Goal: Transaction & Acquisition: Purchase product/service

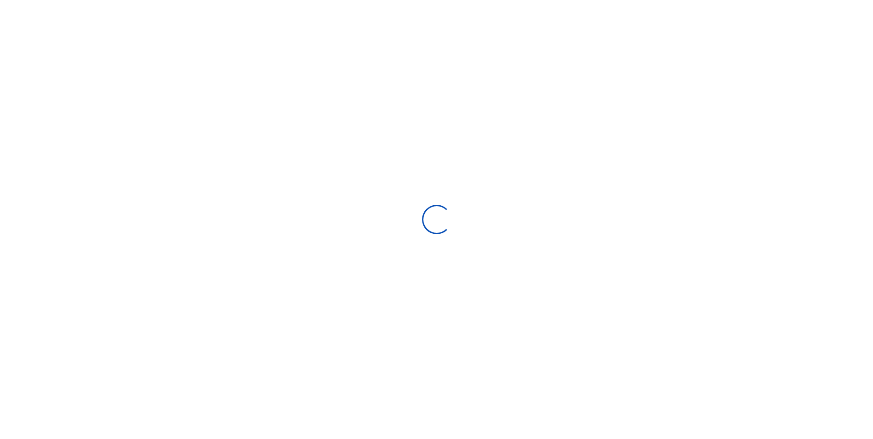
scroll to position [137, 180]
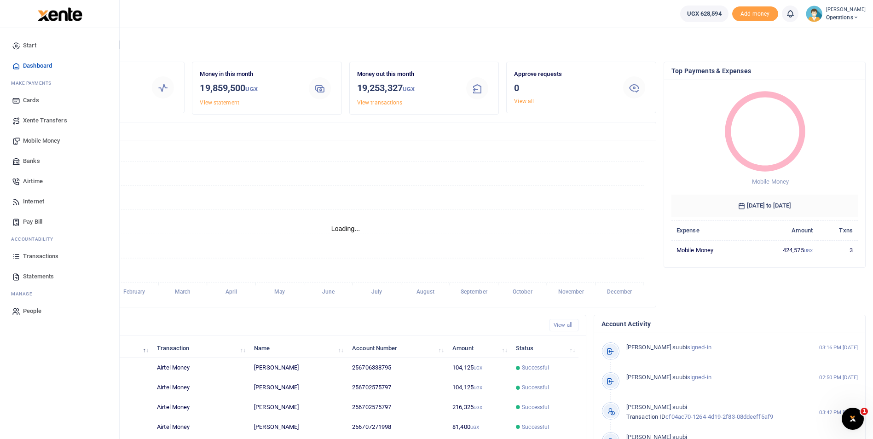
click at [44, 144] on span "Mobile Money" at bounding box center [41, 140] width 37 height 9
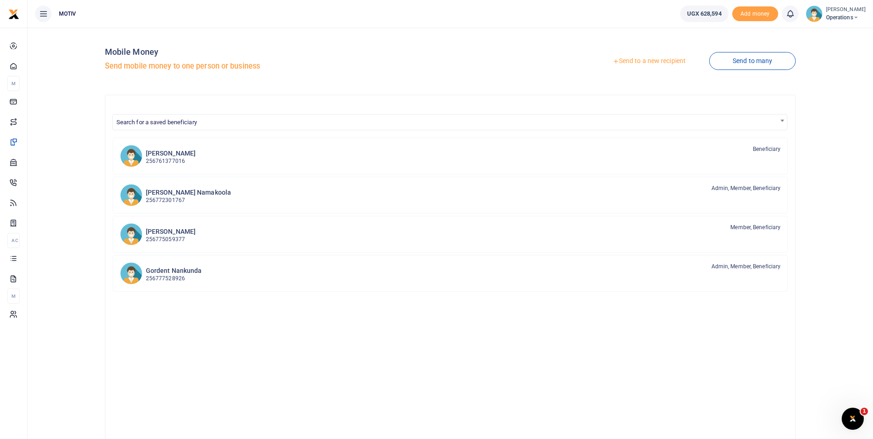
click at [647, 61] on link "Send to a new recipient" at bounding box center [649, 61] width 120 height 17
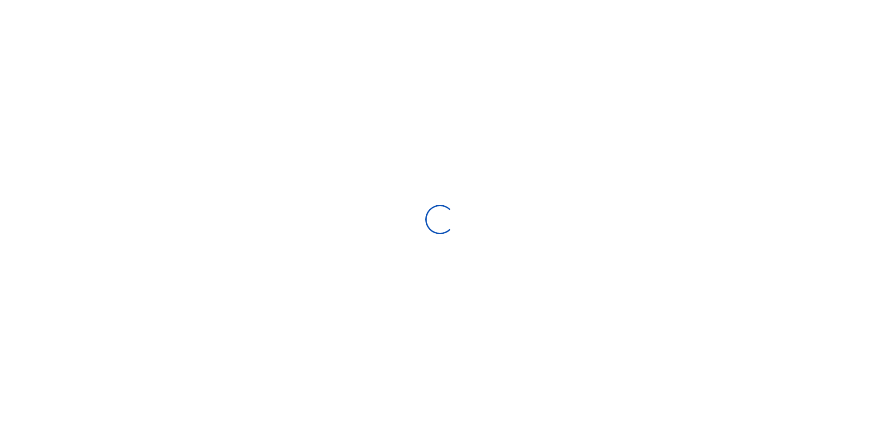
select select "Loading bundles"
select select
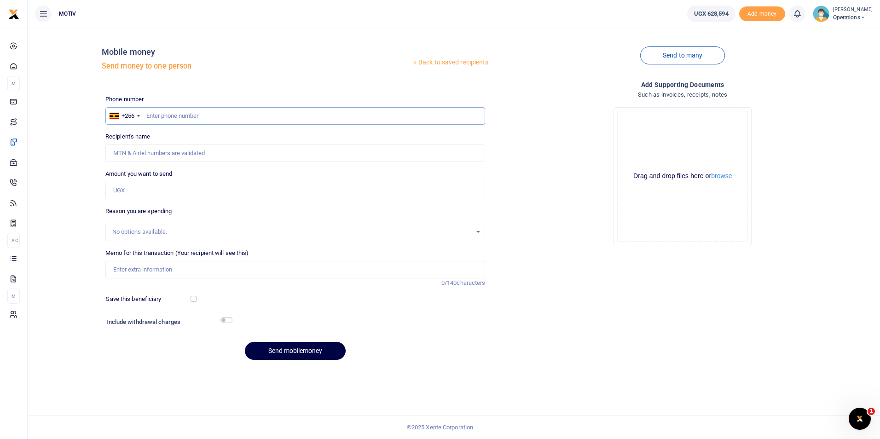
click at [188, 114] on input "text" at bounding box center [295, 115] width 380 height 17
